Goal: Task Accomplishment & Management: Manage account settings

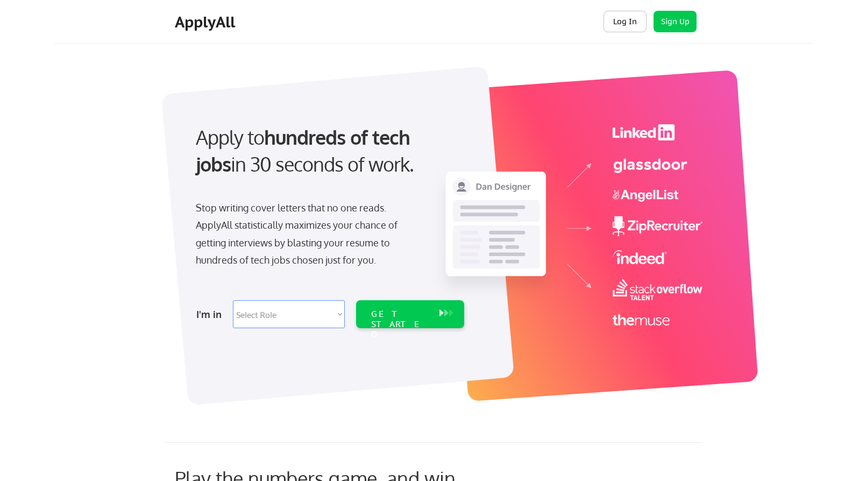
click at [636, 28] on button "Log In" at bounding box center [625, 22] width 43 height 22
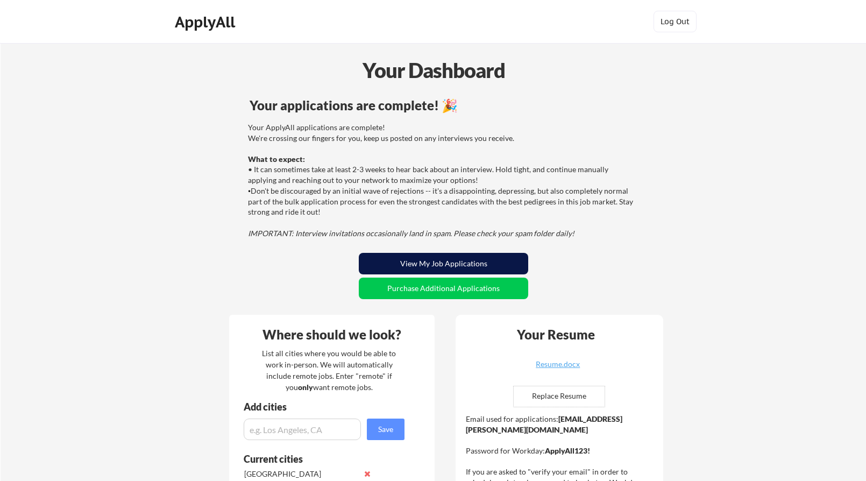
click at [442, 264] on button "View My Job Applications" at bounding box center [443, 264] width 169 height 22
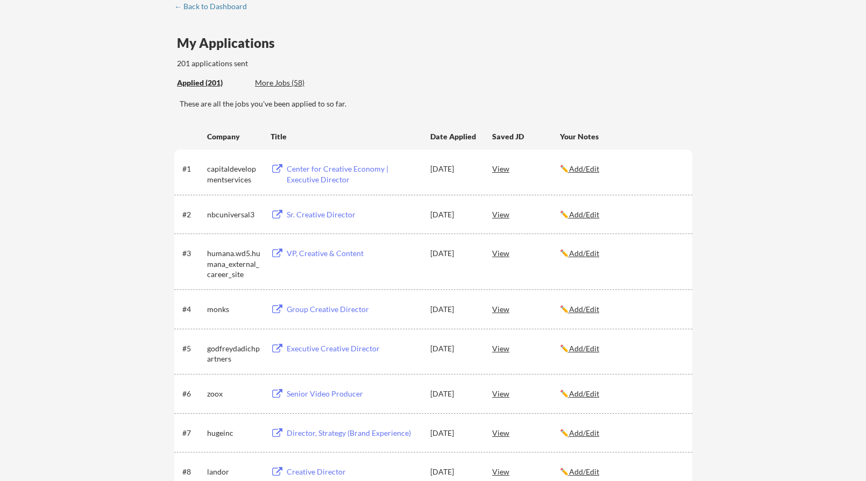
scroll to position [67, 0]
